Goal: Task Accomplishment & Management: Manage account settings

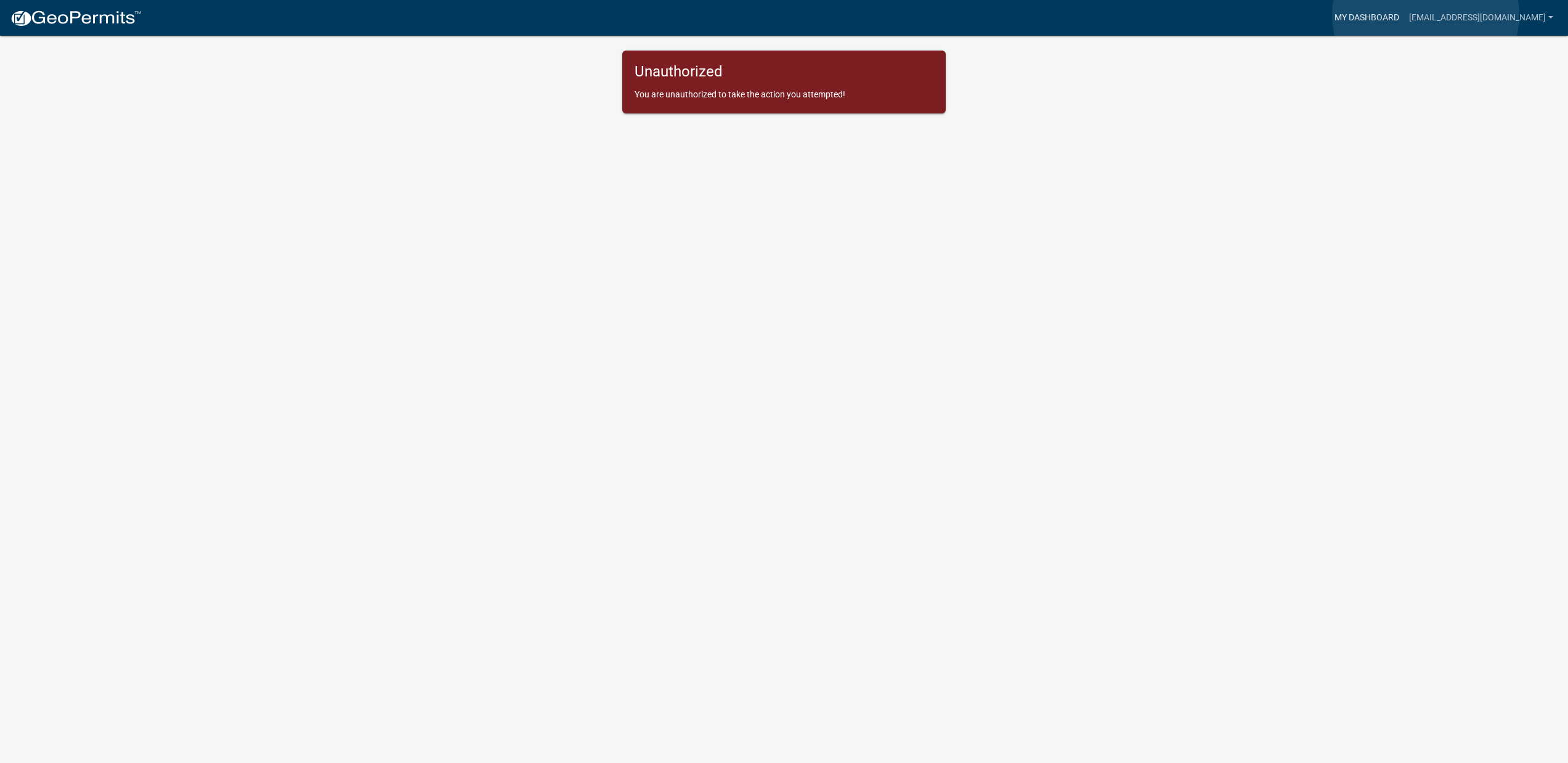
click at [1404, 15] on link "My Dashboard" at bounding box center [1367, 18] width 74 height 24
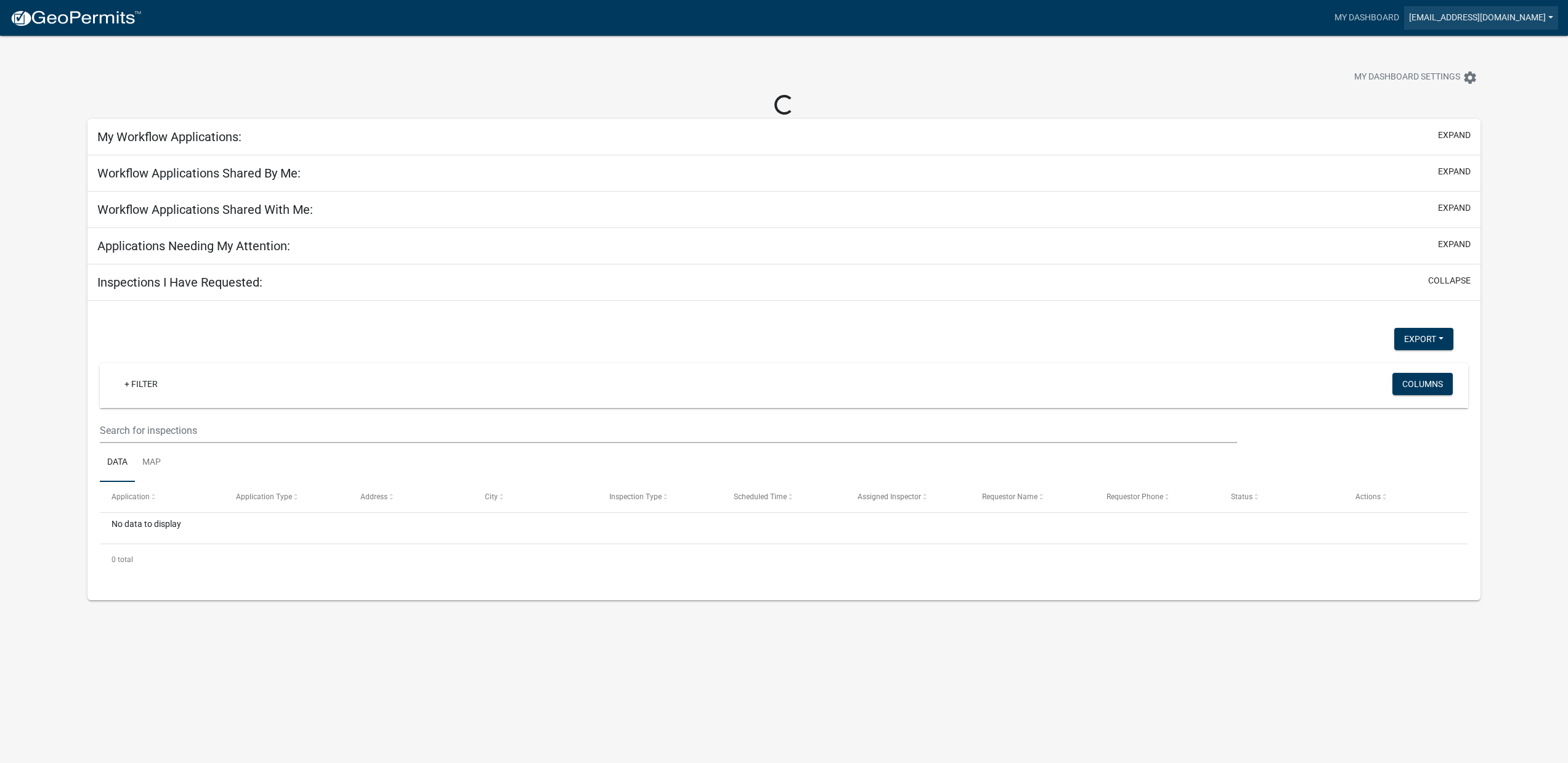
click at [1504, 26] on link "[EMAIL_ADDRESS][DOMAIN_NAME]" at bounding box center [1480, 18] width 154 height 24
click at [1494, 93] on link "Logout" at bounding box center [1508, 90] width 99 height 30
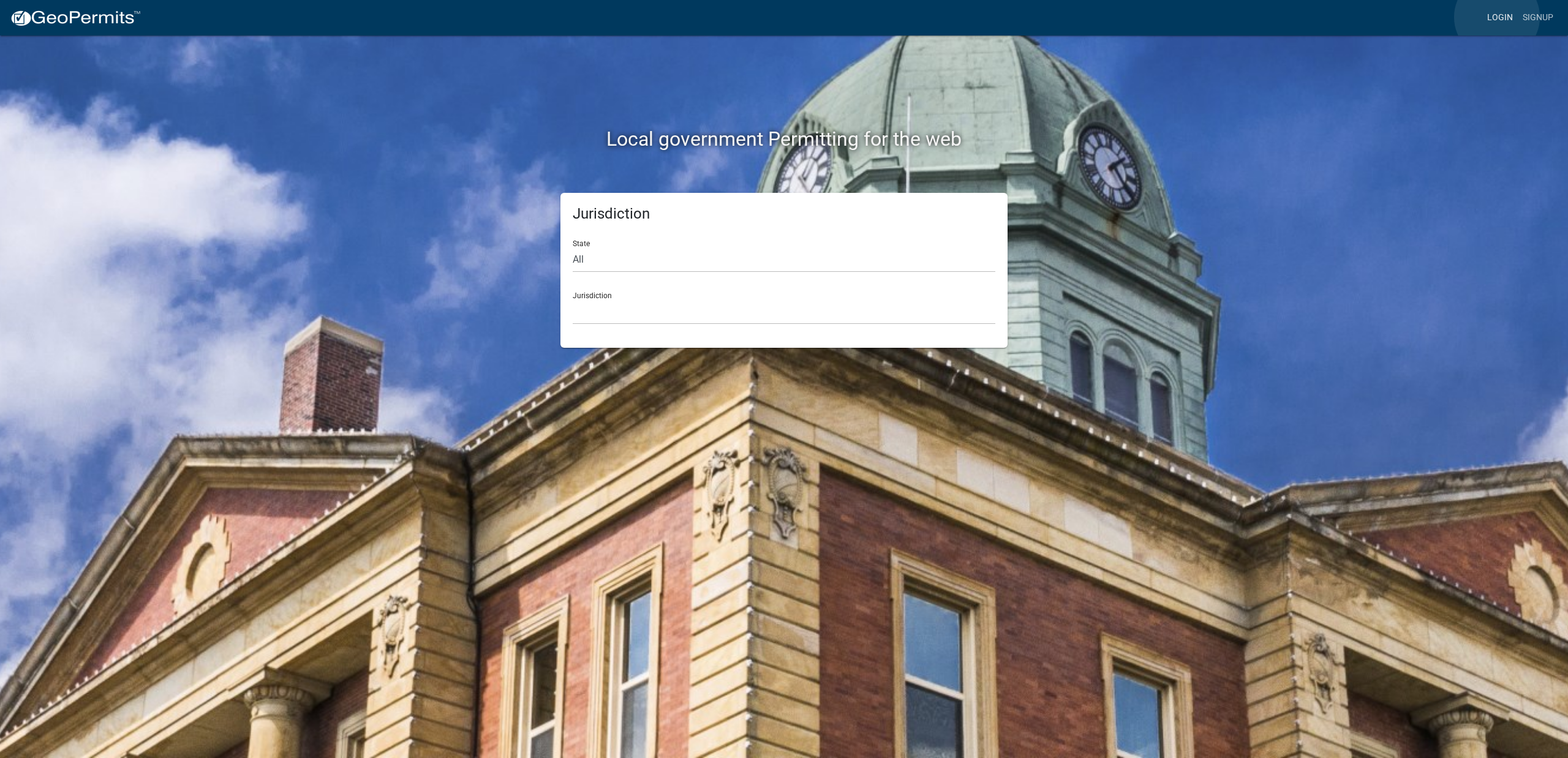
click at [1497, 17] on link "Login" at bounding box center [1499, 18] width 35 height 23
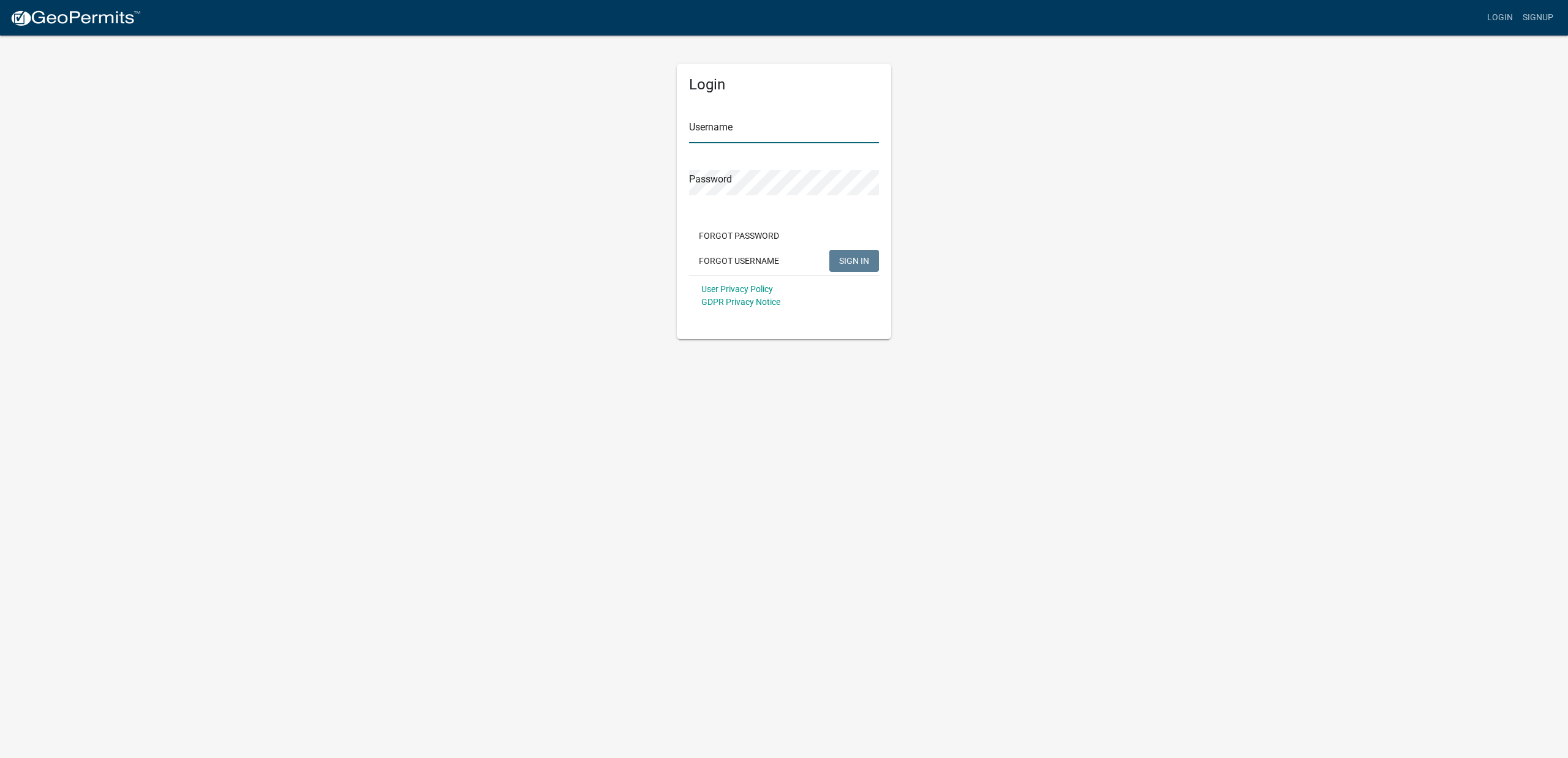
type input "[EMAIL_ADDRESS][DOMAIN_NAME]"
click at [854, 260] on span "SIGN IN" at bounding box center [854, 260] width 30 height 10
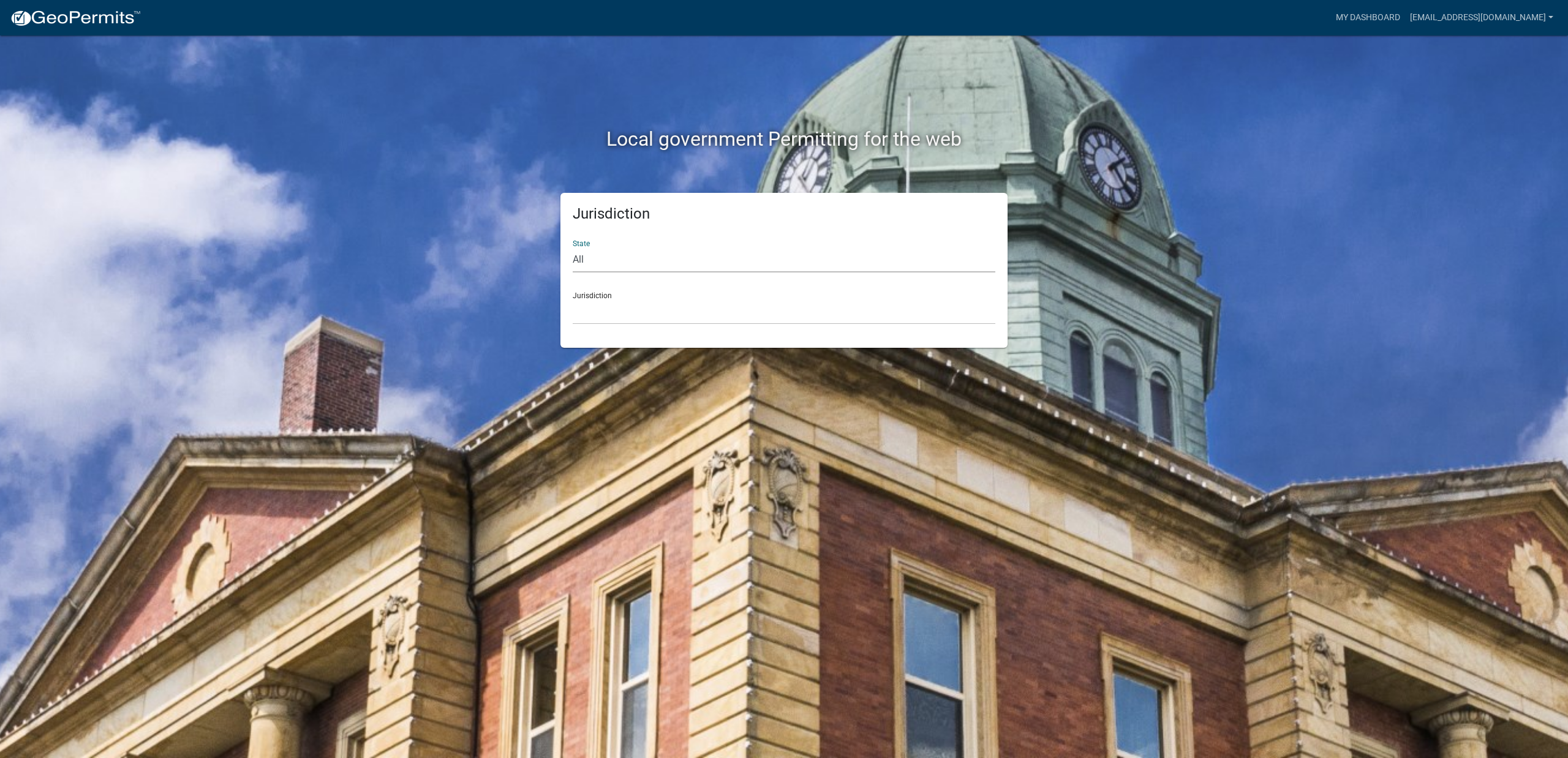
click at [603, 265] on select "All [US_STATE] [US_STATE] [US_STATE] [US_STATE] [US_STATE] [US_STATE] [US_STATE…" at bounding box center [784, 260] width 422 height 25
select select "[US_STATE]"
click at [572, 247] on select "All [US_STATE] [US_STATE] [US_STATE] [US_STATE] [US_STATE] [US_STATE] [US_STATE…" at bounding box center [784, 260] width 422 height 25
click at [830, 312] on select "[GEOGRAPHIC_DATA], [US_STATE] [GEOGRAPHIC_DATA], [US_STATE] [GEOGRAPHIC_DATA], …" at bounding box center [784, 312] width 422 height 25
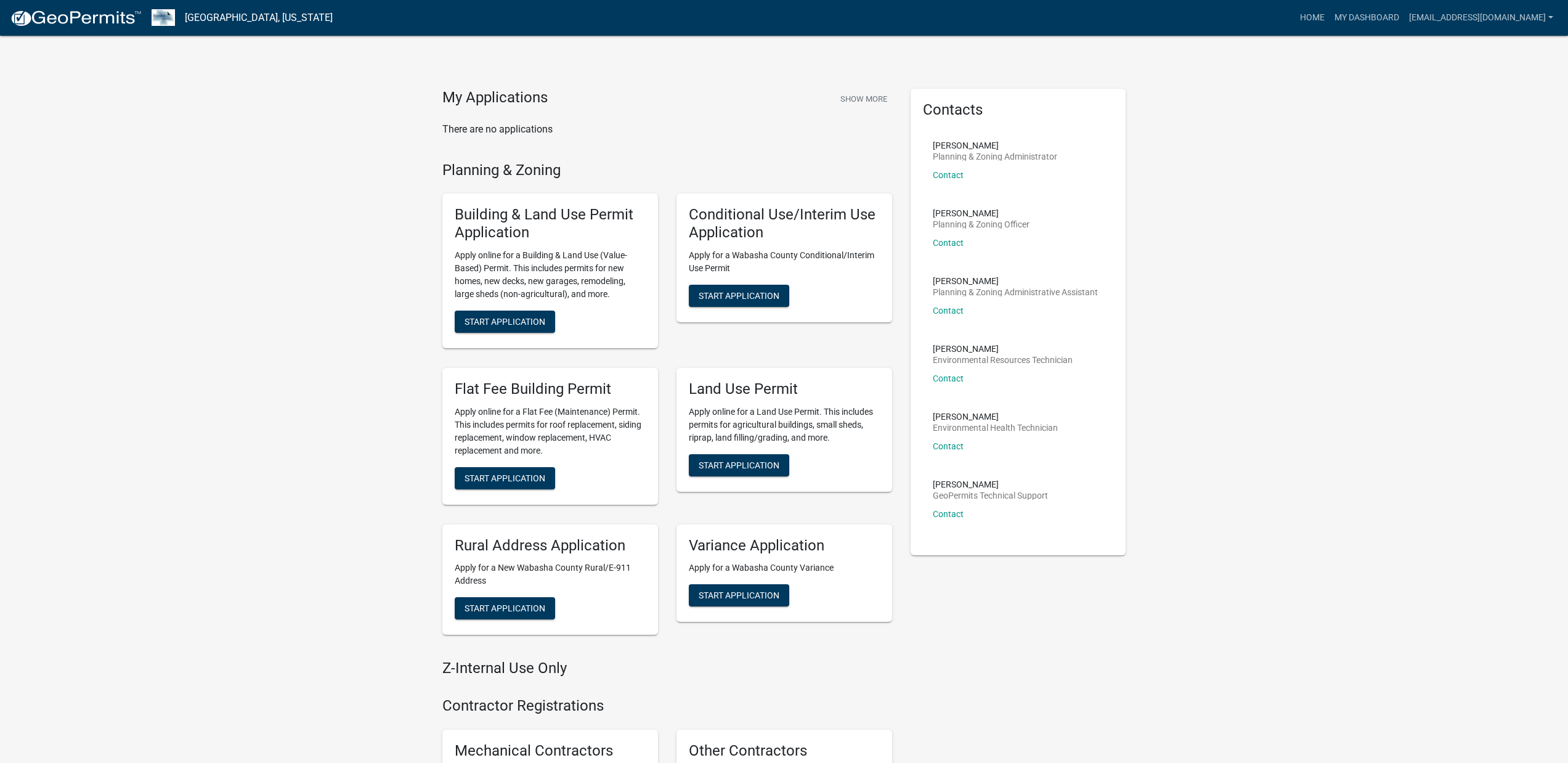
click at [1330, 561] on div "My Applications Show More There are no applications Planning & Zoning Building …" at bounding box center [784, 545] width 1568 height 1090
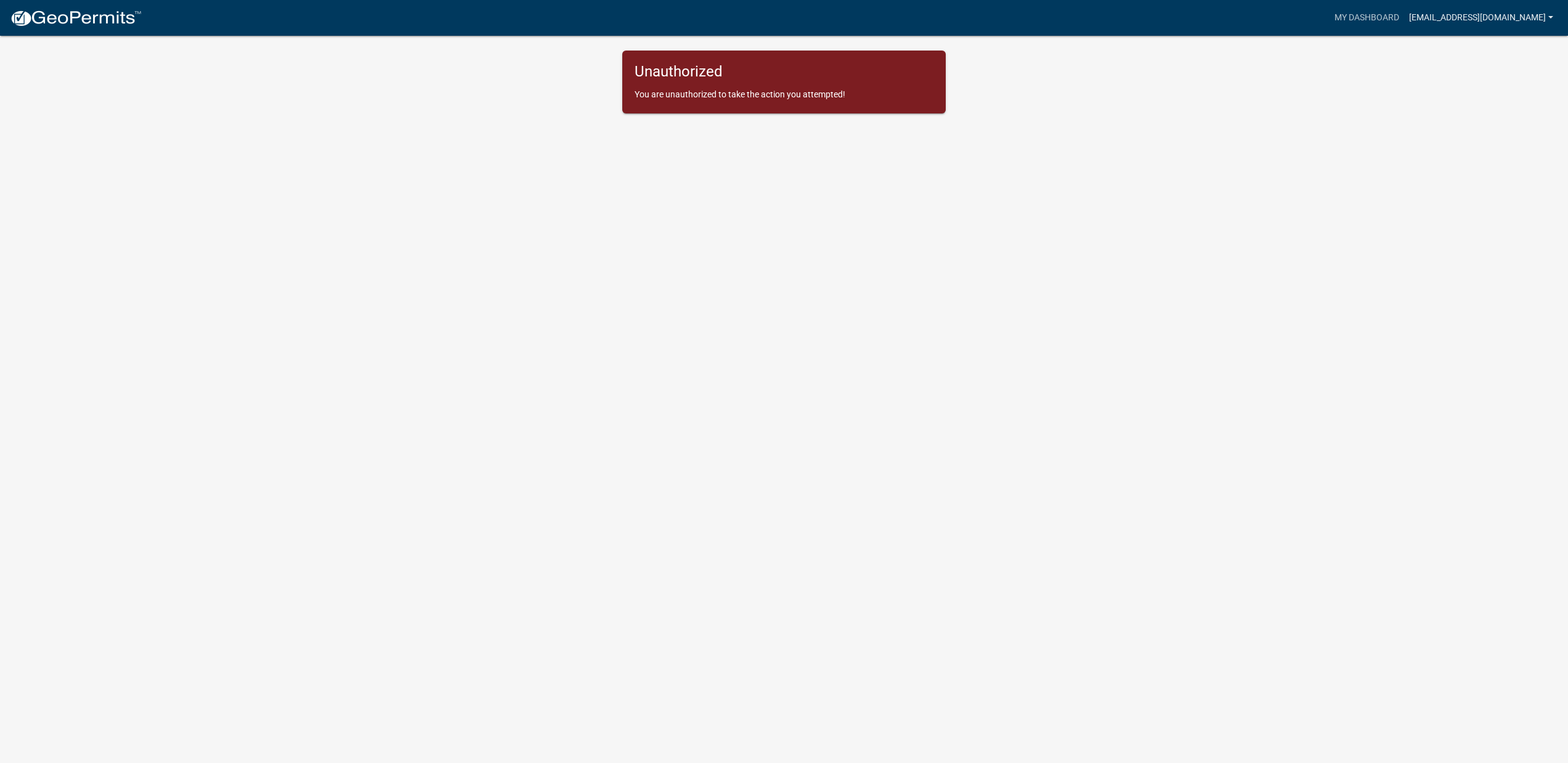
click at [1495, 19] on link "[EMAIL_ADDRESS][DOMAIN_NAME]" at bounding box center [1480, 18] width 154 height 24
click at [1500, 94] on link "Logout" at bounding box center [1508, 90] width 99 height 30
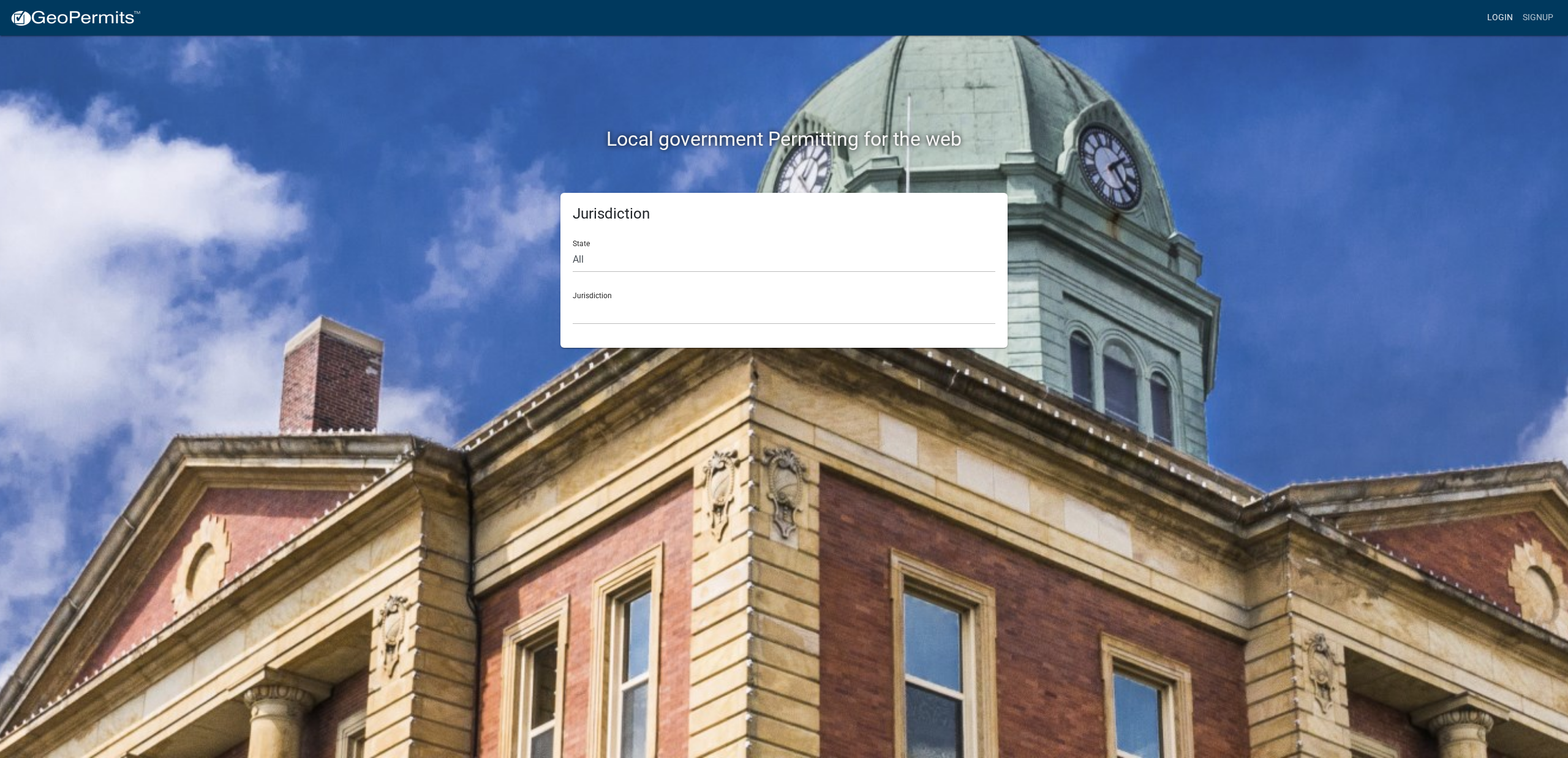
click at [1503, 13] on link "Login" at bounding box center [1499, 18] width 35 height 23
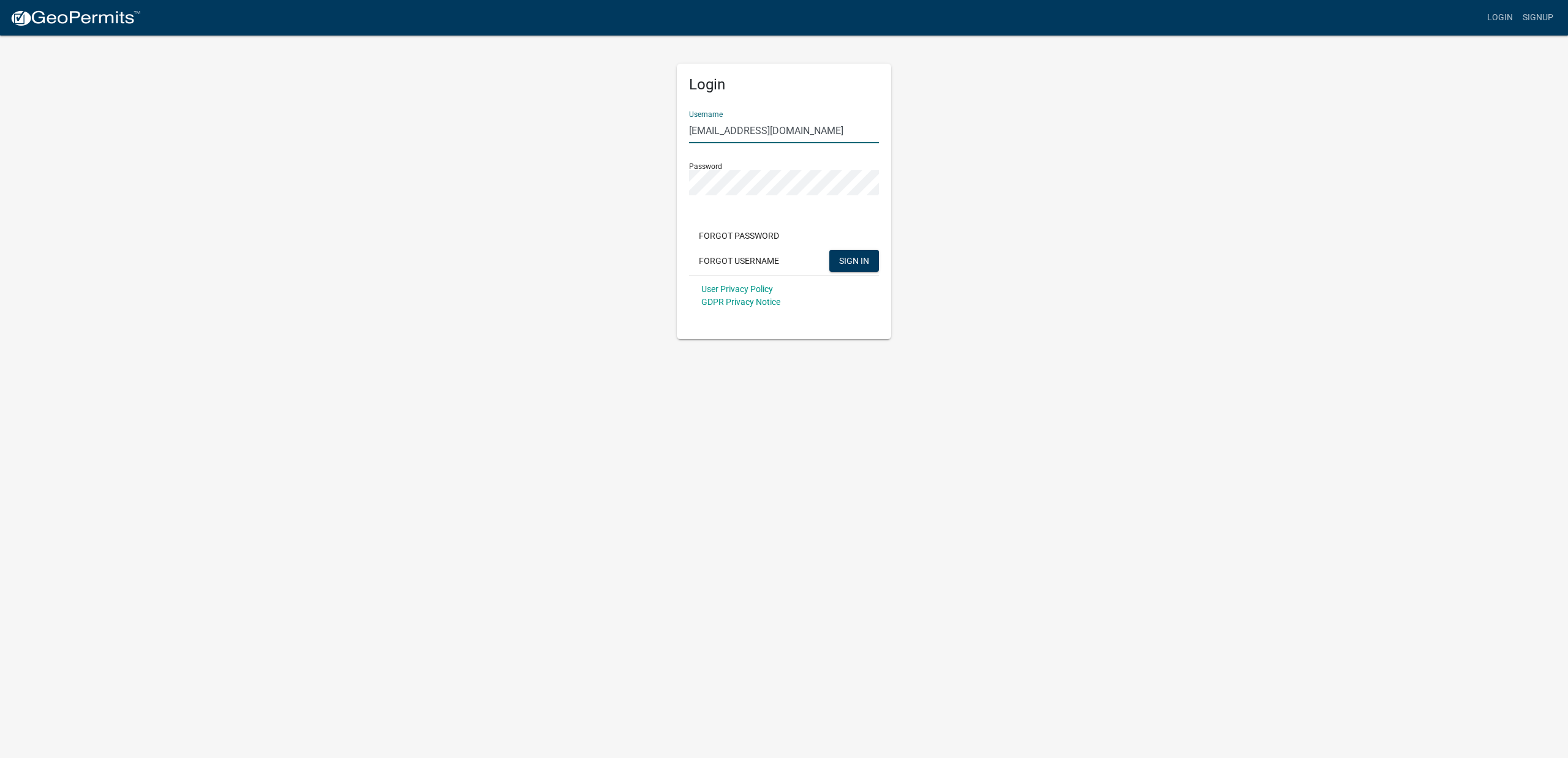
drag, startPoint x: 789, startPoint y: 130, endPoint x: 549, endPoint y: 145, distance: 240.5
click at [550, 145] on div "Login Username lewedd@gmail.com Password Forgot Password Forgot Username SIGN I…" at bounding box center [784, 187] width 698 height 305
type input "m"
type input "Mmaterais"
click at [586, 203] on div "Login Username Mmaterais Password Forgot Password Forgot Username SIGN IN User …" at bounding box center [784, 187] width 698 height 305
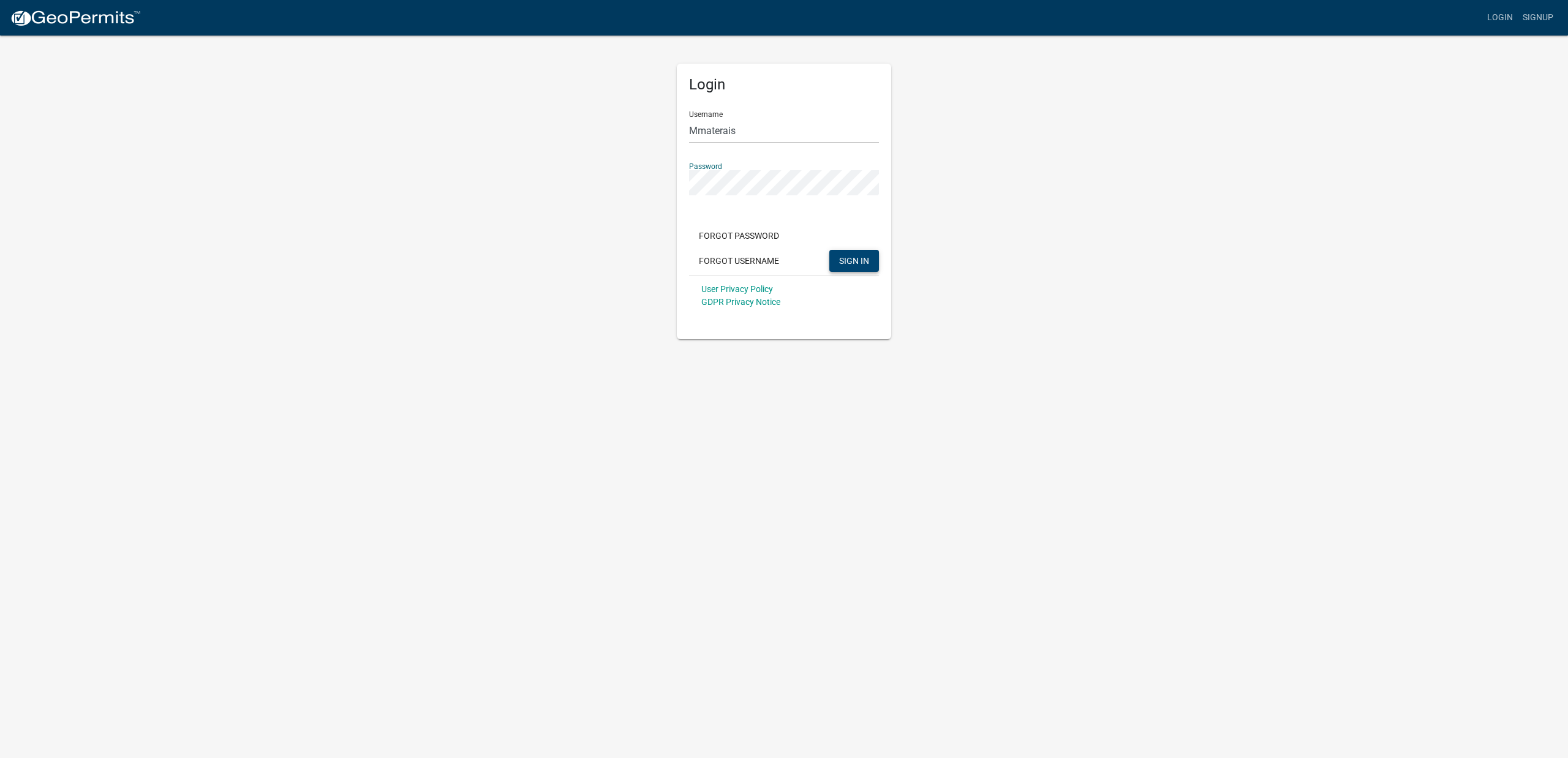
click at [859, 263] on span "SIGN IN" at bounding box center [854, 260] width 30 height 10
